Goal: Answer question/provide support: Share knowledge or assist other users

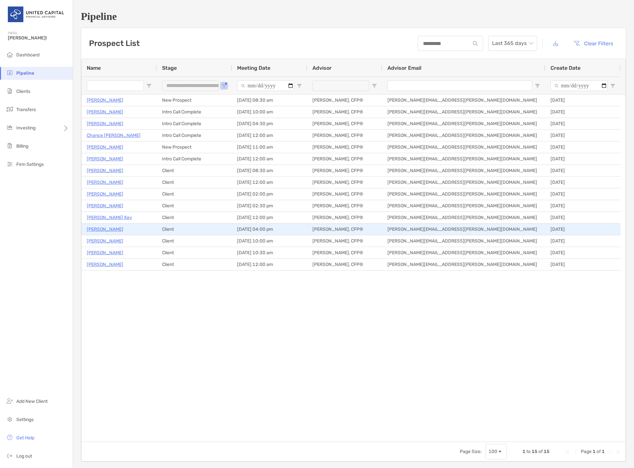
click at [100, 226] on p "Hari Nair" at bounding box center [105, 229] width 37 height 8
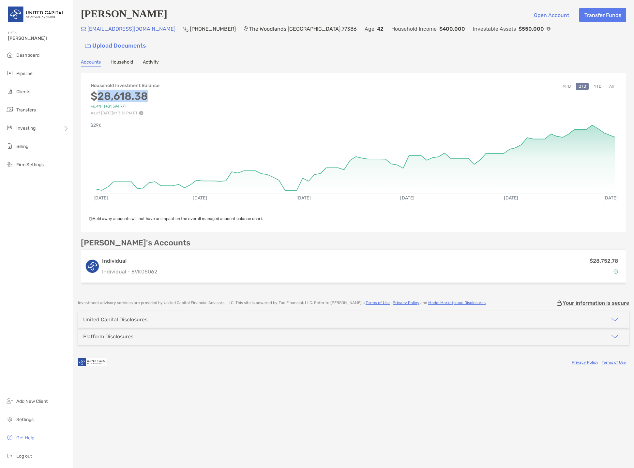
drag, startPoint x: 145, startPoint y: 81, endPoint x: 99, endPoint y: 81, distance: 45.7
click at [99, 90] on h3 "$28,618.38" at bounding box center [125, 96] width 69 height 12
copy h3 "28,618.38"
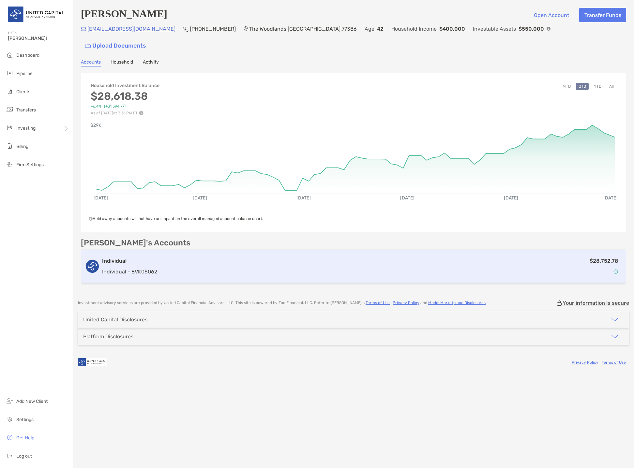
click at [163, 257] on div "$28,752.78" at bounding box center [391, 266] width 462 height 19
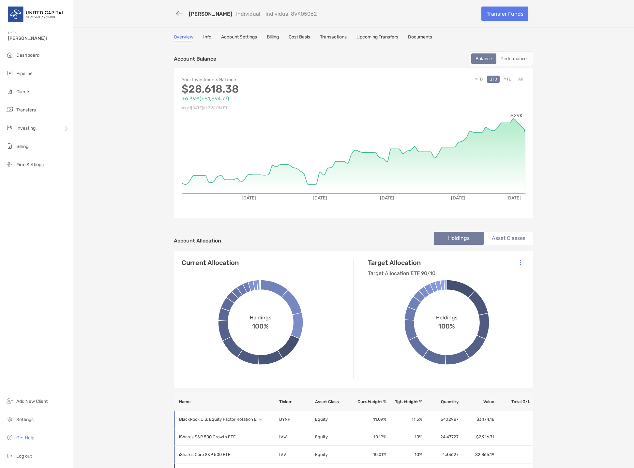
scroll to position [65, 0]
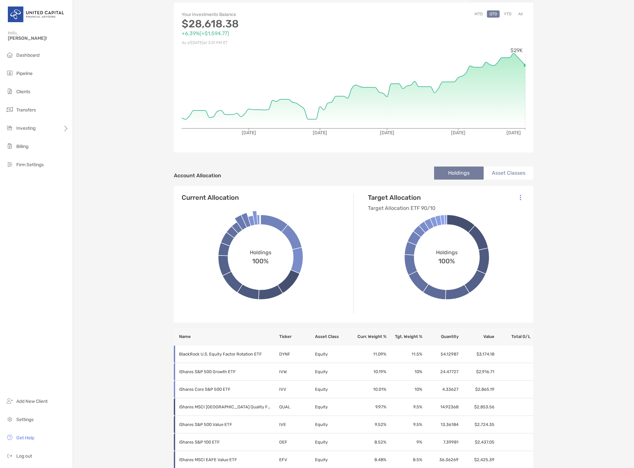
click at [508, 174] on li "Asset Classes" at bounding box center [509, 173] width 50 height 13
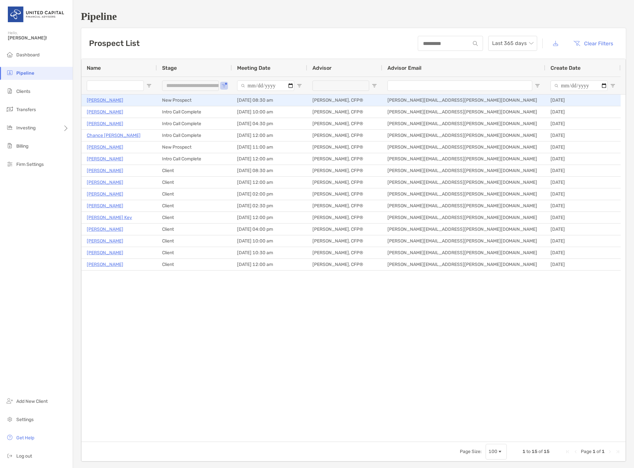
click at [115, 100] on p "[PERSON_NAME]" at bounding box center [105, 100] width 37 height 8
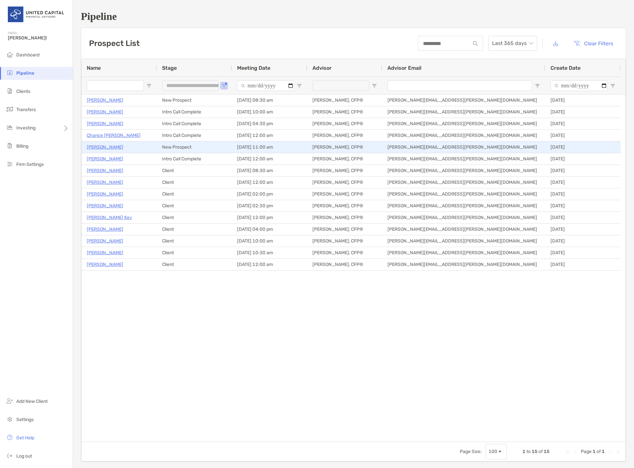
click at [96, 148] on p "Mark Pena" at bounding box center [105, 147] width 37 height 8
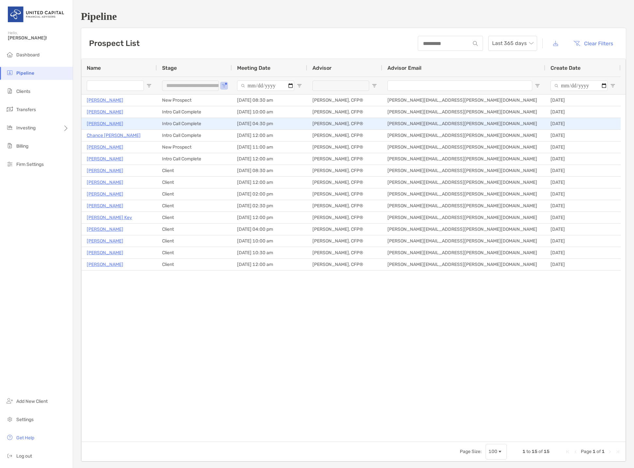
click at [107, 125] on p "Jeremy Murillo" at bounding box center [105, 124] width 37 height 8
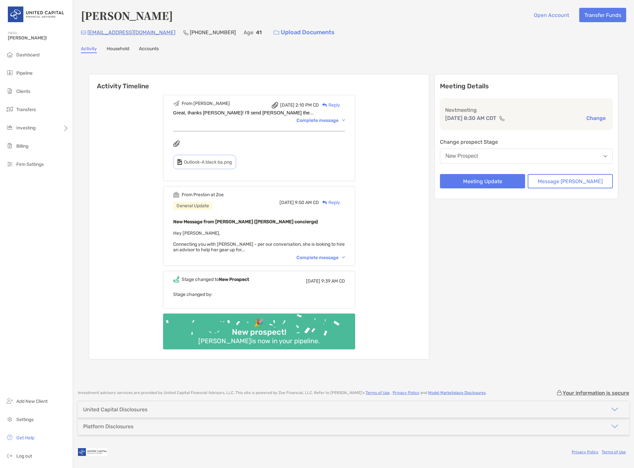
drag, startPoint x: 330, startPoint y: 259, endPoint x: 295, endPoint y: 251, distance: 35.8
click at [330, 259] on div "Complete message" at bounding box center [320, 258] width 49 height 6
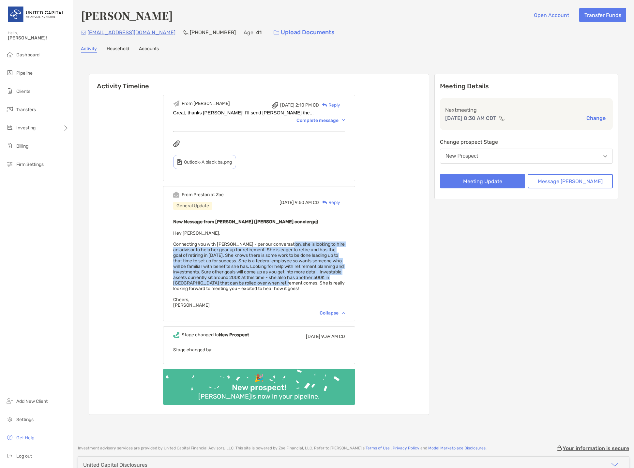
drag, startPoint x: 297, startPoint y: 246, endPoint x: 347, endPoint y: 285, distance: 63.4
click at [345, 285] on div "New Message from [PERSON_NAME] ([PERSON_NAME] concierge) Hey [PERSON_NAME], Con…" at bounding box center [259, 263] width 172 height 90
copy span "she is looking to hire an advisor to help her gear up for retirement. She is ea…"
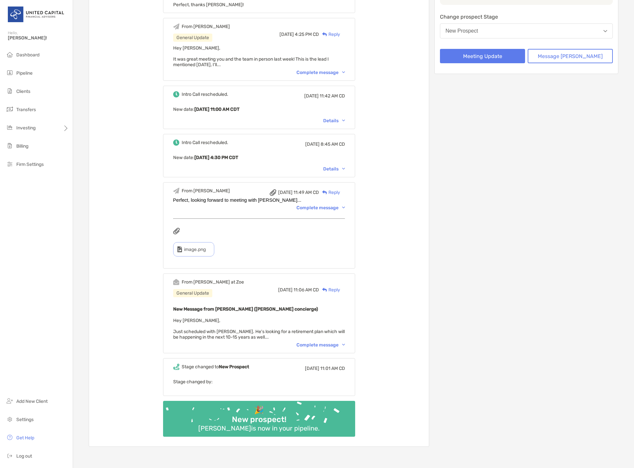
scroll to position [163, 0]
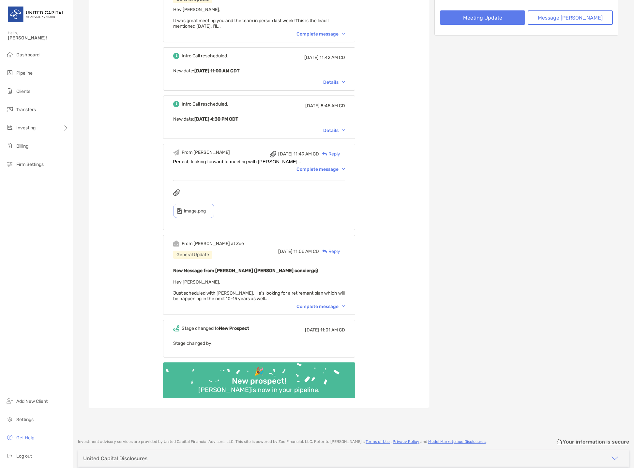
drag, startPoint x: 347, startPoint y: 312, endPoint x: 344, endPoint y: 307, distance: 5.7
click at [347, 312] on div "From [PERSON_NAME] at [PERSON_NAME] General Update [DATE] 11:06 AM CD Reply New…" at bounding box center [259, 275] width 192 height 80
click at [342, 307] on div "Complete message" at bounding box center [320, 307] width 49 height 6
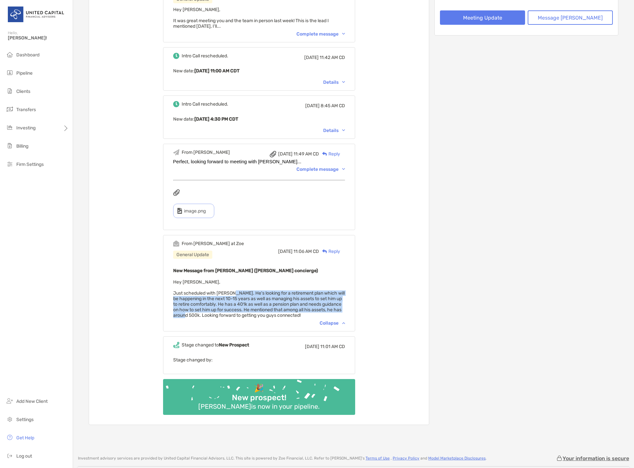
drag, startPoint x: 240, startPoint y: 294, endPoint x: 243, endPoint y: 318, distance: 23.7
click at [243, 318] on span "Hey John, Just scheduled with Mark. He's looking for a retirement plan which wi…" at bounding box center [259, 298] width 172 height 39
copy span "He's looking for a retirement plan which will be happening in the next 10-15 ye…"
